Goal: Task Accomplishment & Management: Use online tool/utility

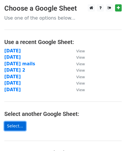
click at [19, 126] on link "Select..." at bounding box center [15, 126] width 22 height 9
